Goal: Information Seeking & Learning: Learn about a topic

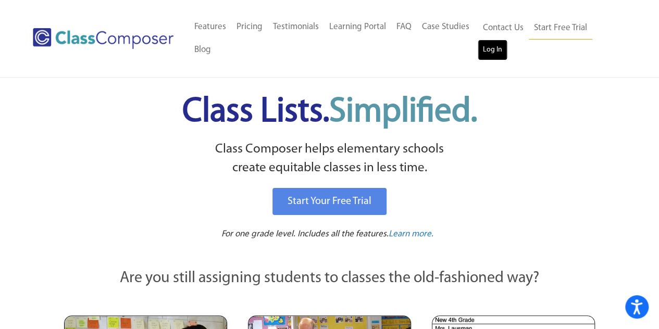
click at [489, 46] on link "Log In" at bounding box center [493, 50] width 30 height 21
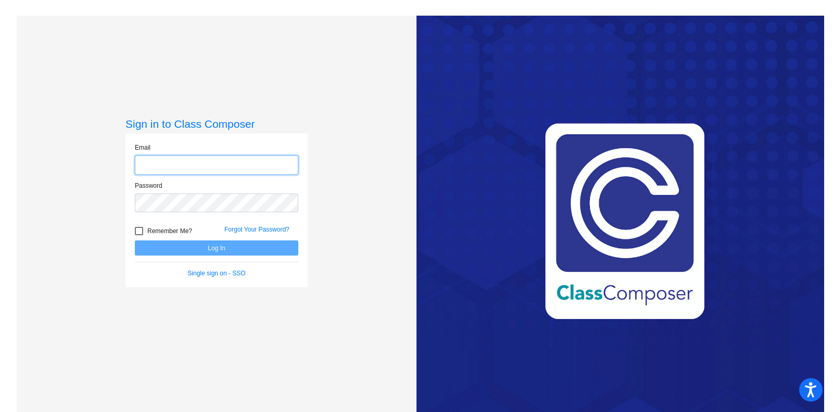
type input "[EMAIL_ADDRESS][DOMAIN_NAME]"
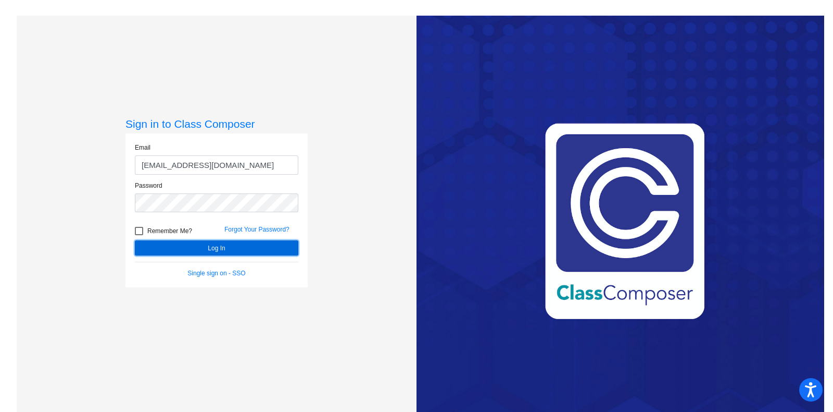
click at [211, 248] on button "Log In" at bounding box center [217, 247] width 164 height 15
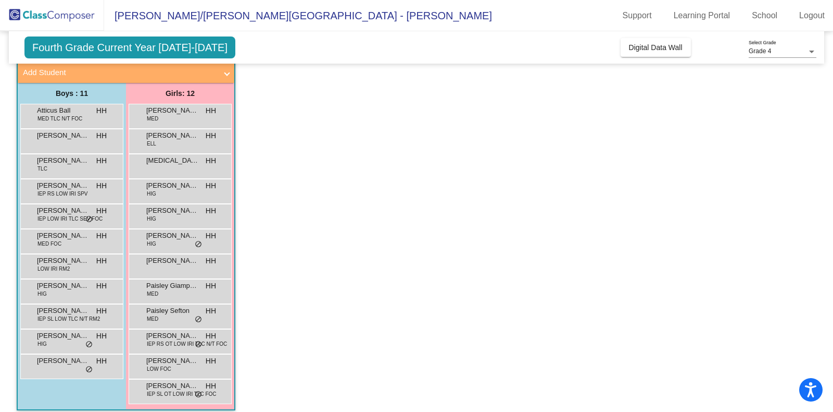
scroll to position [71, 0]
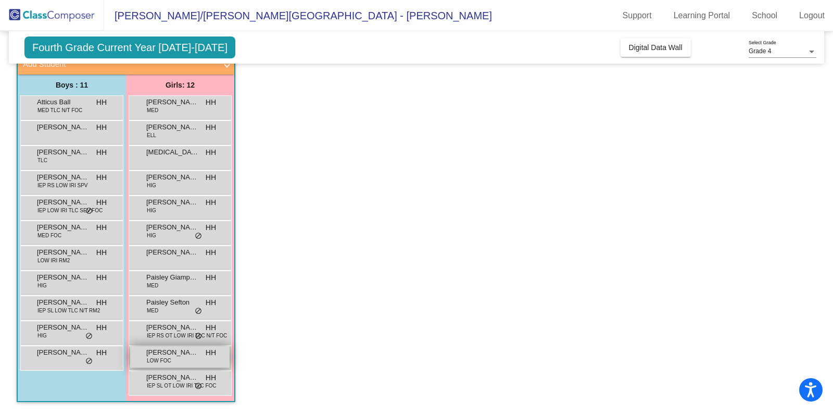
click at [169, 350] on span "[PERSON_NAME] [PERSON_NAME]" at bounding box center [172, 352] width 52 height 10
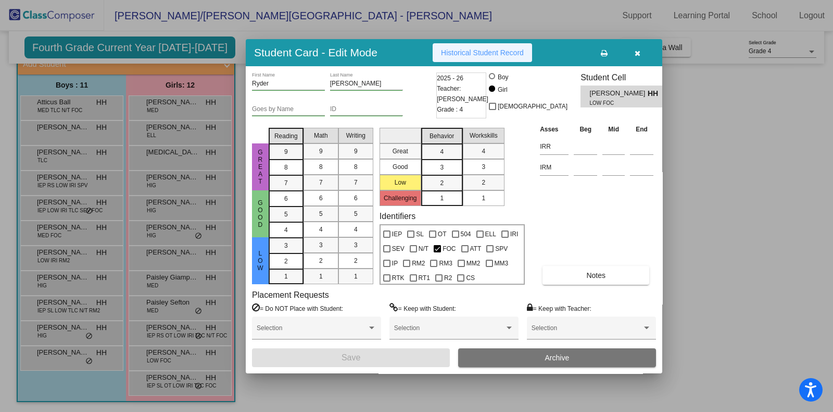
click at [459, 53] on span "Historical Student Record" at bounding box center [482, 52] width 83 height 8
click at [641, 49] on button "button" at bounding box center [637, 52] width 33 height 19
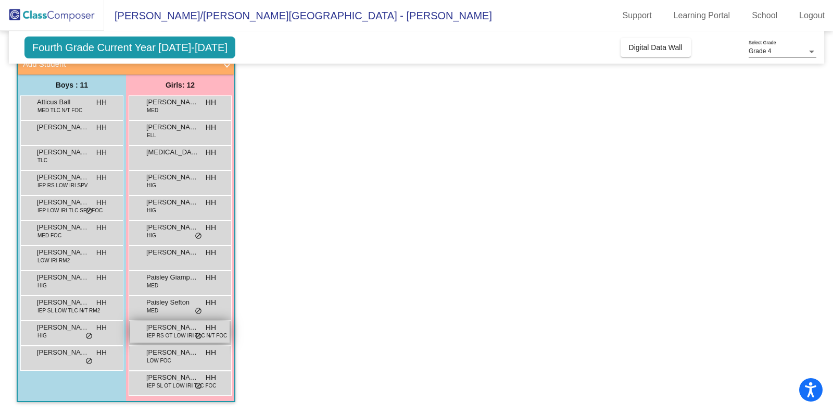
click at [177, 340] on div "[PERSON_NAME] IEP RS OT LOW IRI TLC N/T FOC HH lock do_not_disturb_alt" at bounding box center [179, 331] width 99 height 21
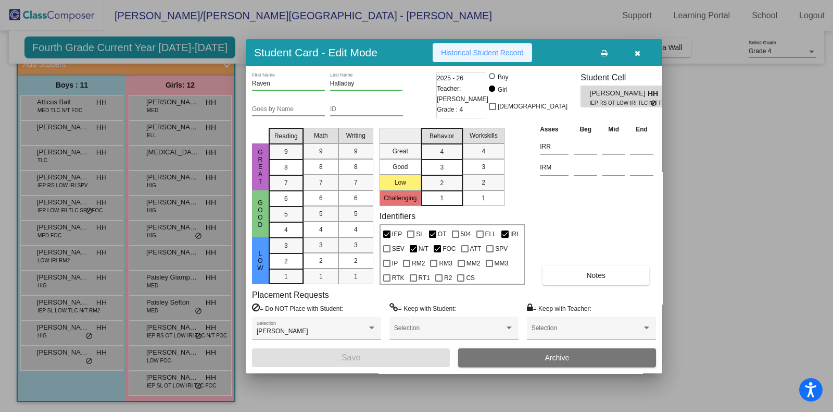
click at [495, 53] on span "Historical Student Record" at bounding box center [482, 52] width 83 height 8
click at [637, 52] on icon "button" at bounding box center [638, 52] width 6 height 7
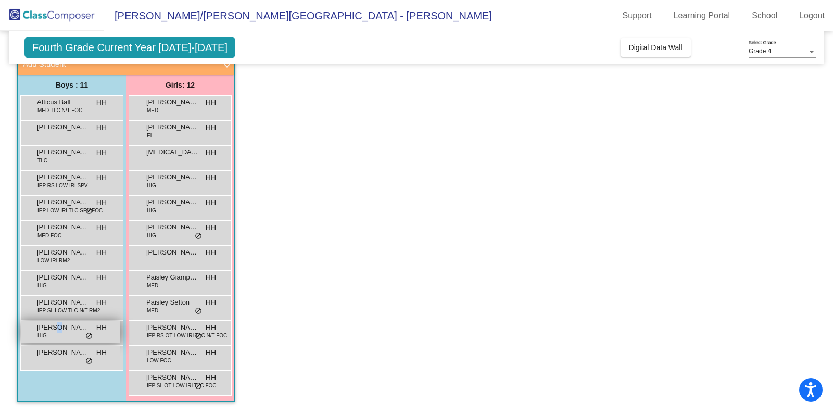
click at [53, 331] on span "[PERSON_NAME]" at bounding box center [63, 327] width 52 height 10
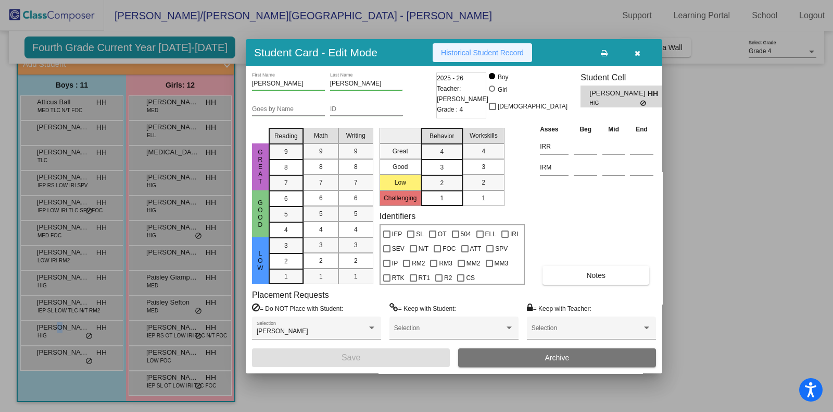
click at [473, 49] on span "Historical Student Record" at bounding box center [482, 52] width 83 height 8
click at [640, 49] on icon "button" at bounding box center [638, 52] width 6 height 7
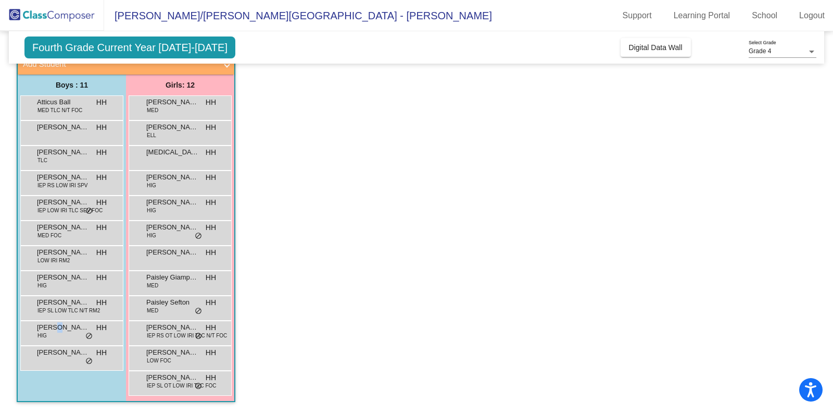
scroll to position [0, 0]
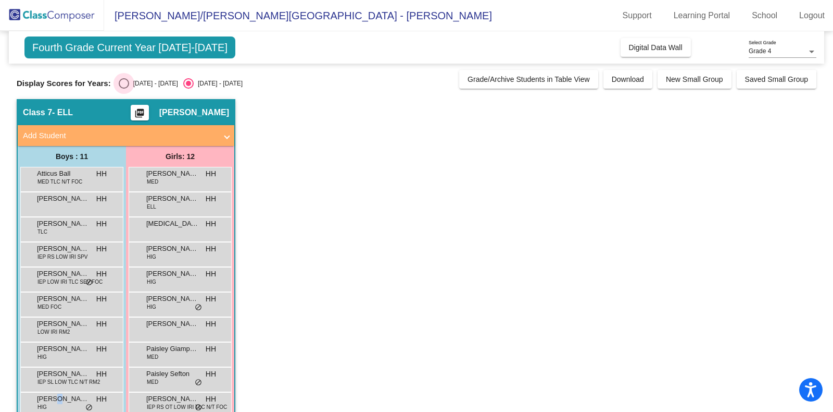
click at [125, 82] on div "Select an option" at bounding box center [124, 83] width 10 height 10
click at [124, 89] on input "[DATE] - [DATE]" at bounding box center [123, 89] width 1 height 1
radio input "true"
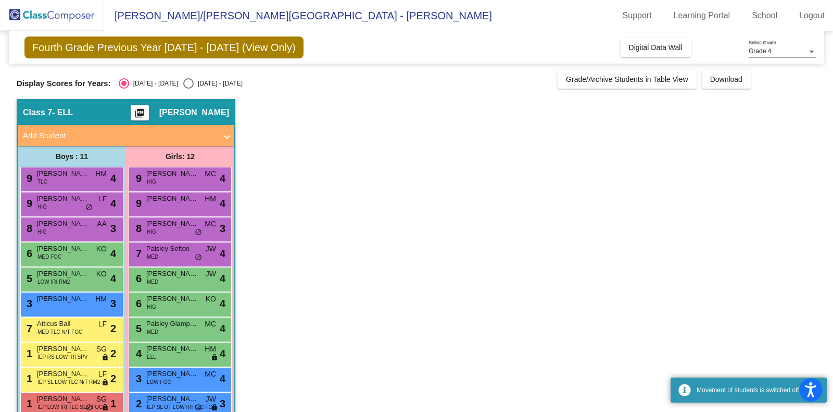
scroll to position [65, 0]
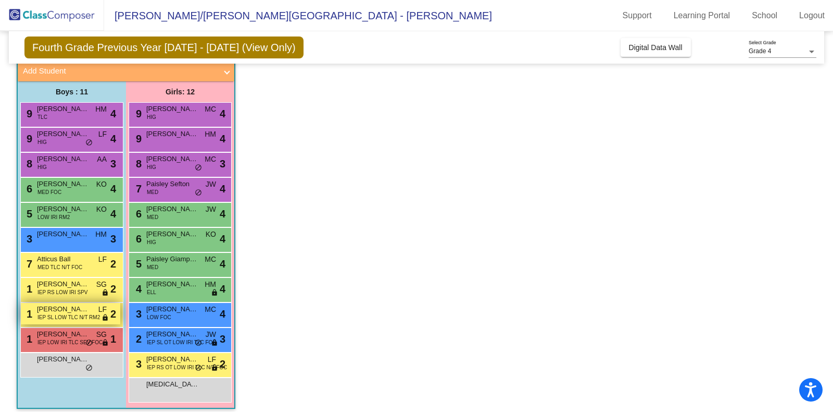
click at [73, 314] on span "IEP SL LOW TLC N/T RM2" at bounding box center [69, 317] width 63 height 8
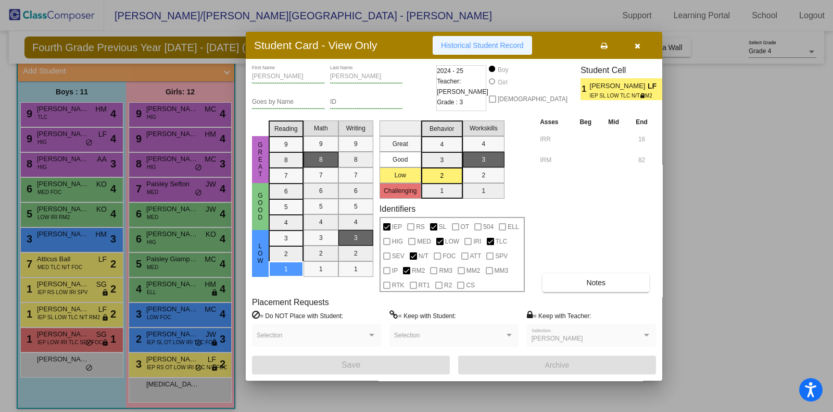
click at [491, 48] on span "Historical Student Record" at bounding box center [482, 45] width 83 height 8
drag, startPoint x: 640, startPoint y: 45, endPoint x: 623, endPoint y: 48, distance: 17.5
click at [640, 45] on icon "button" at bounding box center [638, 45] width 6 height 7
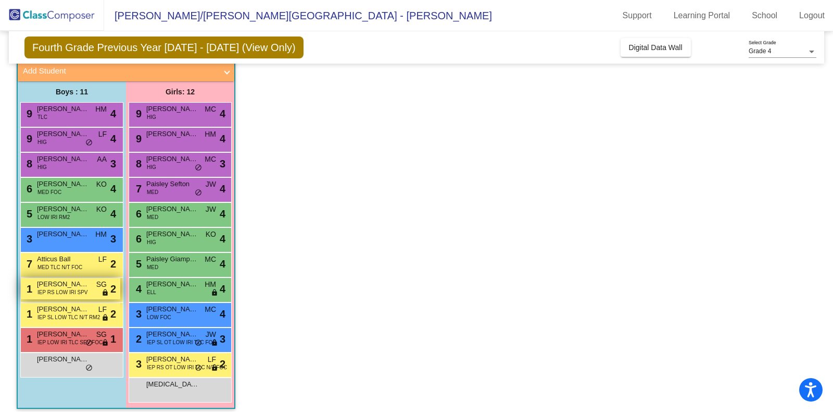
click at [63, 280] on span "[PERSON_NAME]" at bounding box center [63, 284] width 52 height 10
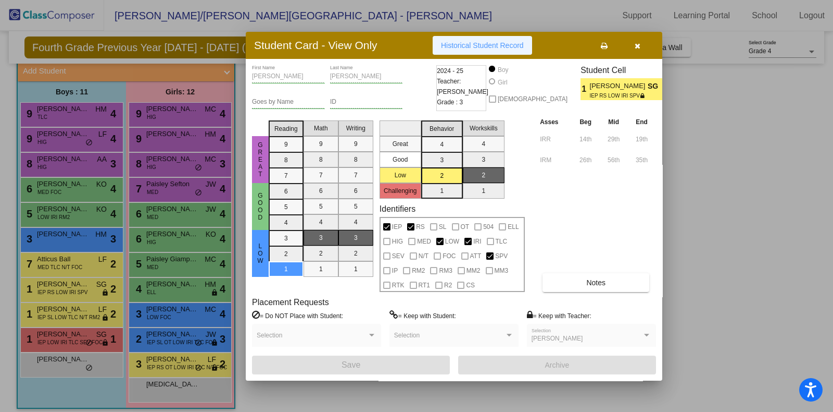
click at [466, 47] on span "Historical Student Record" at bounding box center [482, 45] width 83 height 8
click at [634, 42] on button "button" at bounding box center [637, 45] width 33 height 19
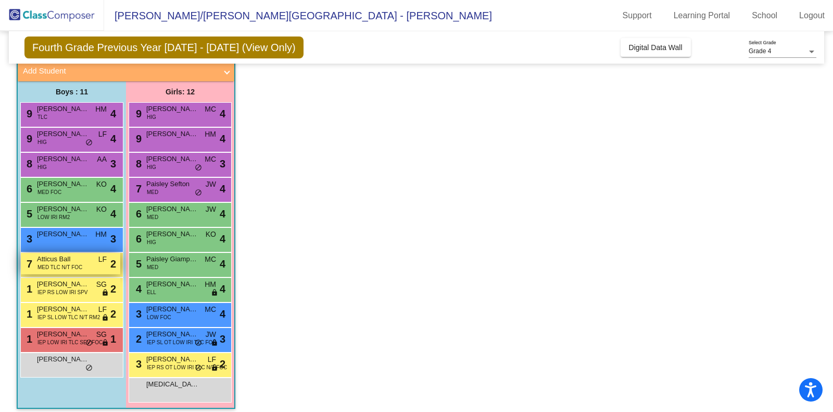
click at [64, 264] on span "MED TLC N/T FOC" at bounding box center [60, 267] width 45 height 8
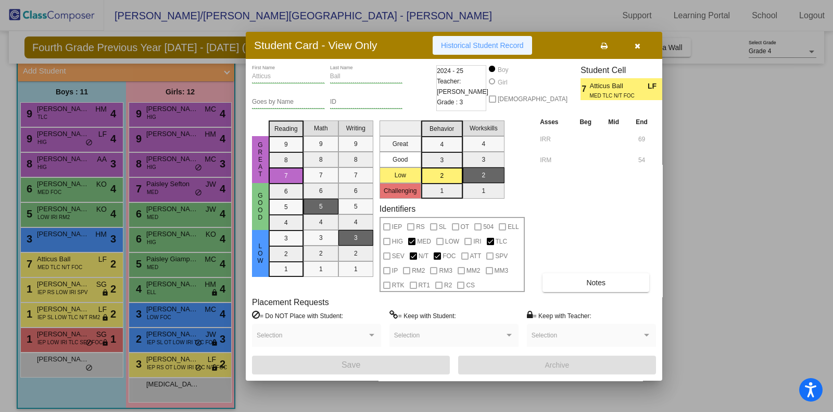
click at [491, 45] on span "Historical Student Record" at bounding box center [482, 45] width 83 height 8
click at [76, 241] on div at bounding box center [416, 206] width 833 height 412
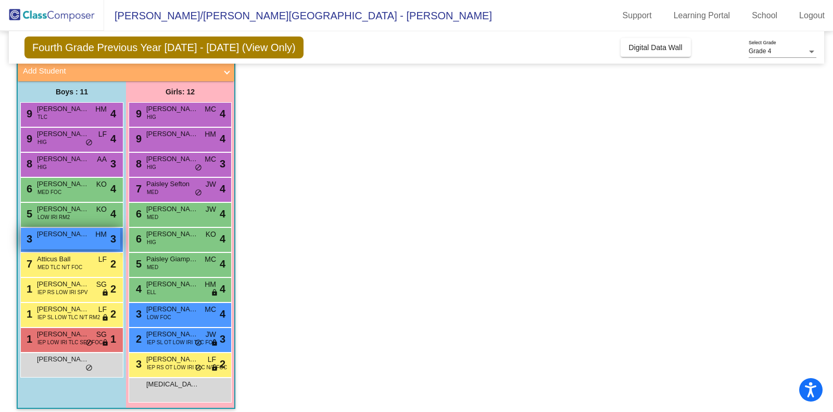
click at [99, 233] on span "HM" at bounding box center [100, 234] width 11 height 11
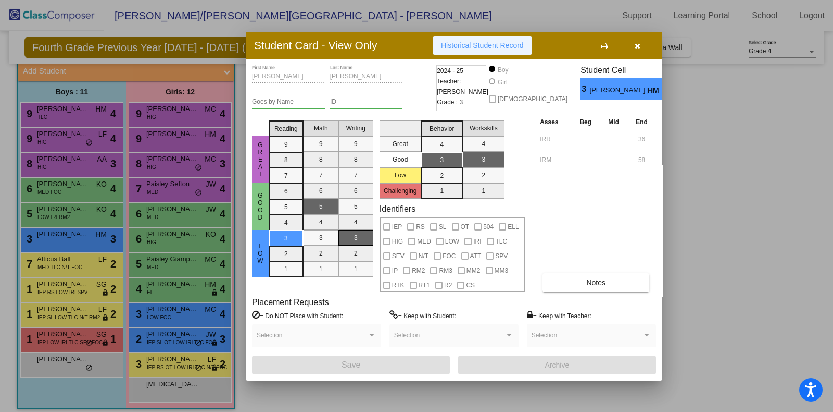
click at [473, 42] on span "Historical Student Record" at bounding box center [482, 45] width 83 height 8
click at [637, 43] on icon "button" at bounding box center [638, 45] width 6 height 7
